Goal: Navigation & Orientation: Find specific page/section

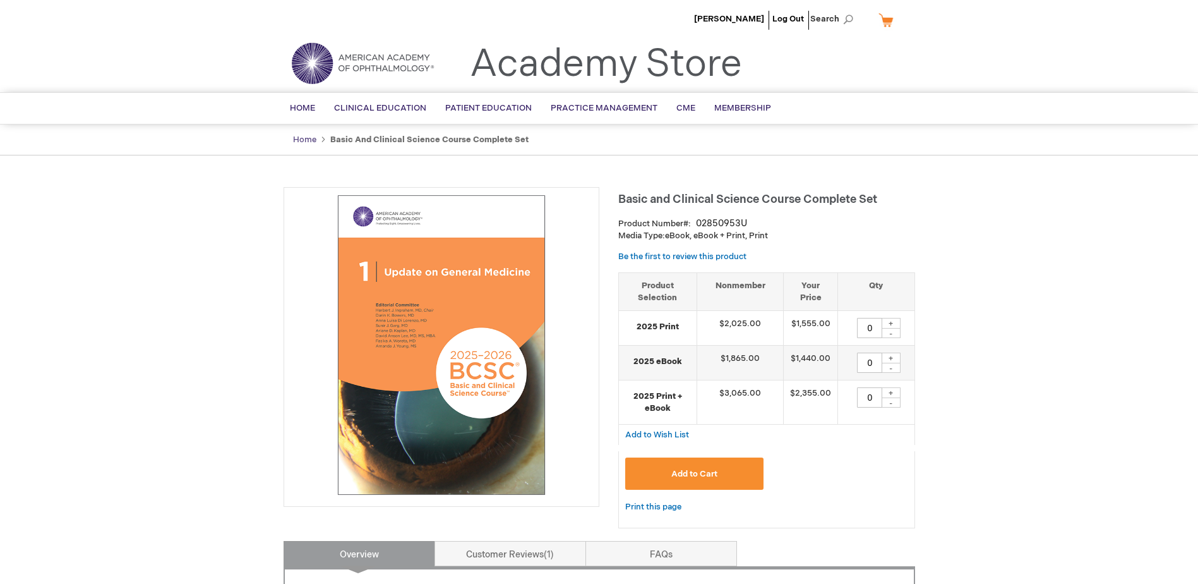
click at [301, 140] on link "Home" at bounding box center [304, 140] width 23 height 10
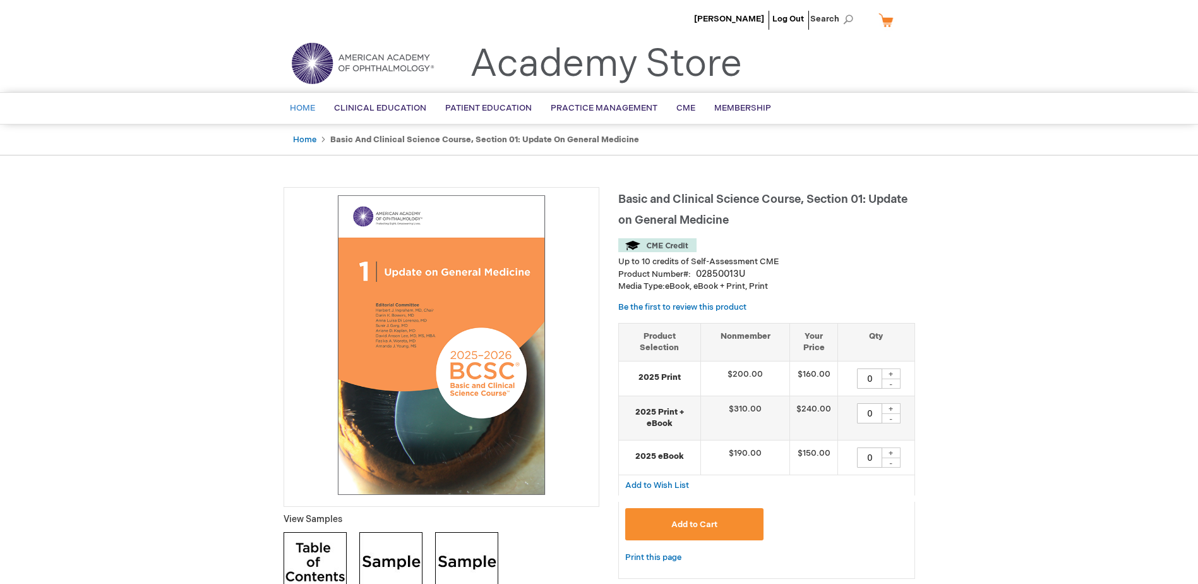
click at [296, 106] on span "Home" at bounding box center [302, 108] width 25 height 10
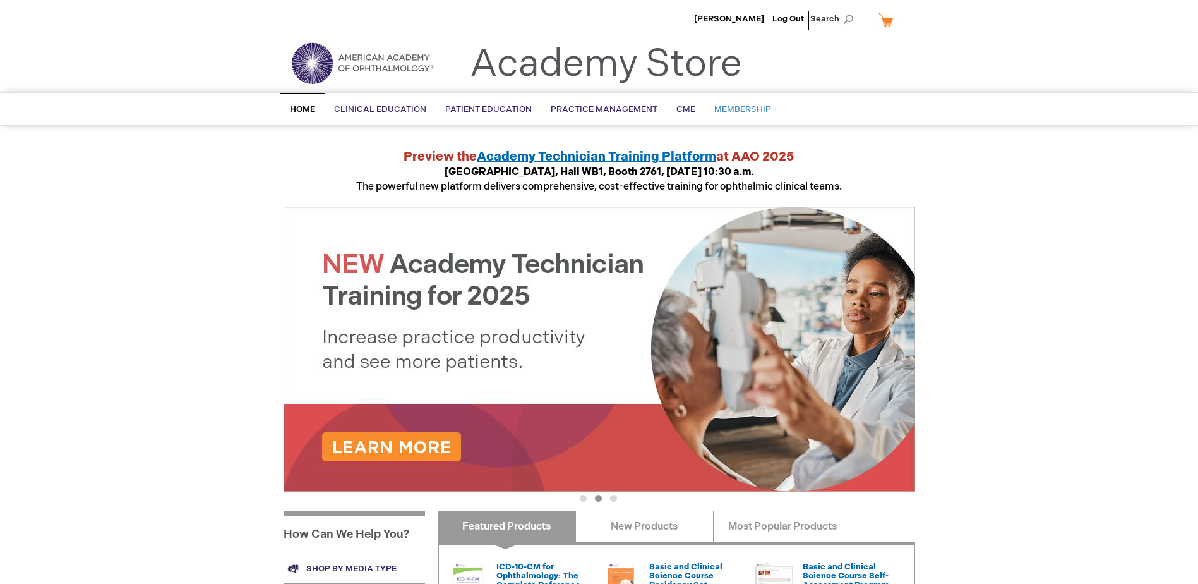
click at [723, 108] on span "Membership" at bounding box center [743, 109] width 57 height 10
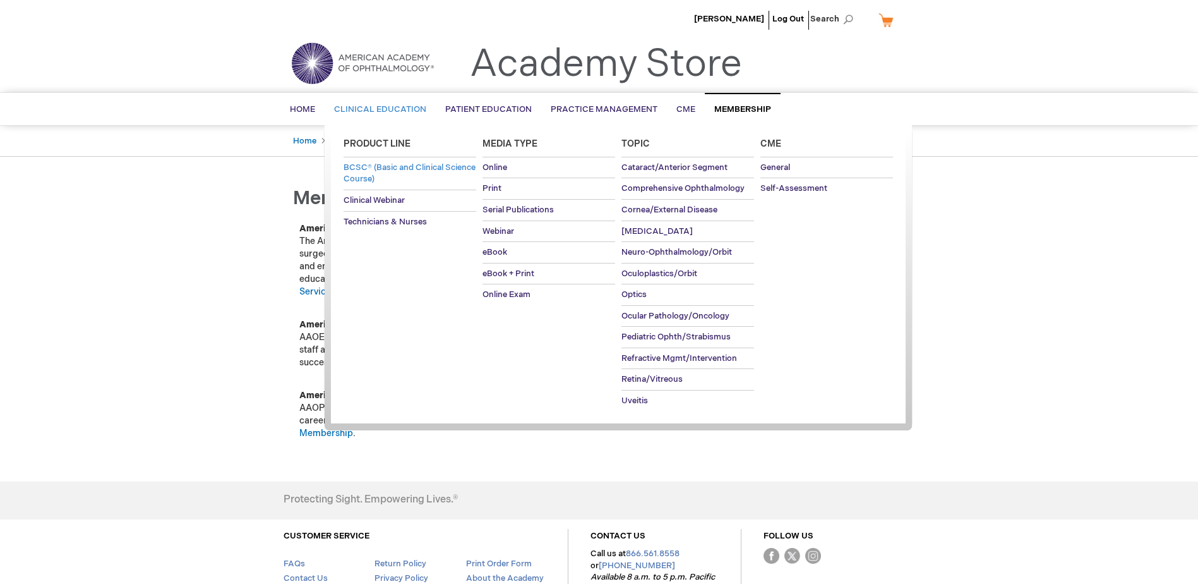
click at [360, 167] on span "BCSC® (Basic and Clinical Science Course)" at bounding box center [410, 173] width 132 height 22
